Goal: Task Accomplishment & Management: Use online tool/utility

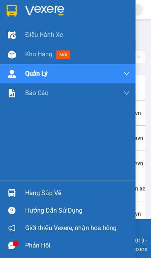
click at [13, 52] on img at bounding box center [12, 54] width 8 height 8
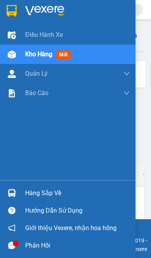
click at [14, 53] on img at bounding box center [12, 54] width 8 height 8
click at [11, 57] on img at bounding box center [12, 54] width 8 height 8
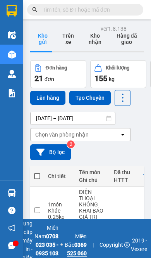
click at [44, 131] on div "Chọn văn phòng nhận" at bounding box center [62, 135] width 54 height 8
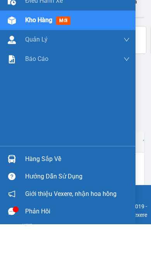
click at [12, 50] on img at bounding box center [12, 54] width 8 height 8
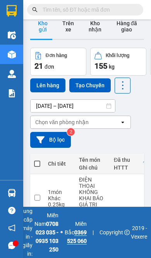
click at [40, 161] on span at bounding box center [37, 164] width 6 height 6
click at [37, 160] on input "checkbox" at bounding box center [37, 160] width 0 height 0
checkbox input "true"
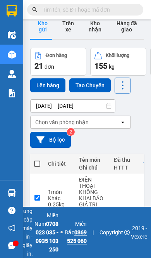
checkbox input "true"
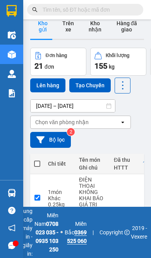
checkbox input "true"
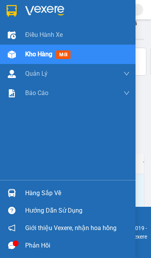
click at [12, 55] on img at bounding box center [12, 54] width 8 height 8
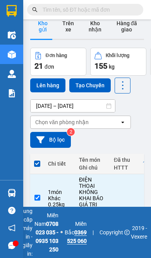
click at [46, 154] on th "Chi tiết" at bounding box center [59, 164] width 31 height 21
click at [30, 154] on th at bounding box center [37, 164] width 14 height 21
click at [35, 161] on span at bounding box center [37, 164] width 6 height 6
click at [37, 160] on input "checkbox" at bounding box center [37, 160] width 0 height 0
checkbox input "false"
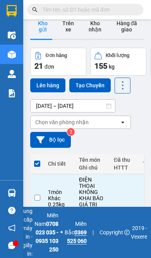
checkbox input "false"
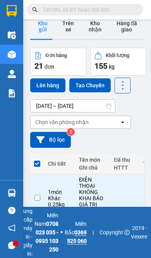
checkbox input "false"
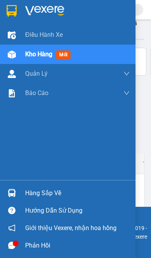
click at [11, 54] on img at bounding box center [12, 54] width 8 height 8
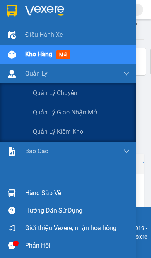
click at [41, 112] on span "Quản lý giao nhận mới" at bounding box center [66, 112] width 66 height 10
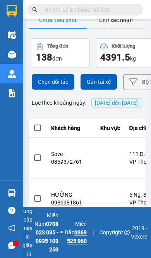
click at [103, 38] on button "Khối lượng 4391.5 kg" at bounding box center [125, 52] width 58 height 29
click at [123, 74] on button "Bộ lọc" at bounding box center [143, 82] width 41 height 16
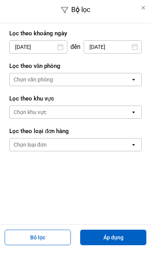
click at [40, 73] on div "Chọn văn phòng" at bounding box center [70, 79] width 121 height 12
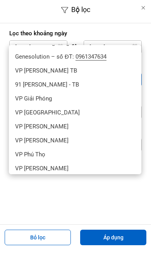
scroll to position [90, 0]
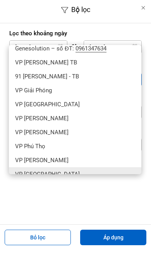
click at [17, 170] on span "VP [GEOGRAPHIC_DATA]" at bounding box center [47, 174] width 65 height 8
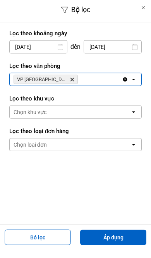
click at [109, 231] on button "Áp dụng" at bounding box center [113, 238] width 66 height 16
